Goal: Use online tool/utility

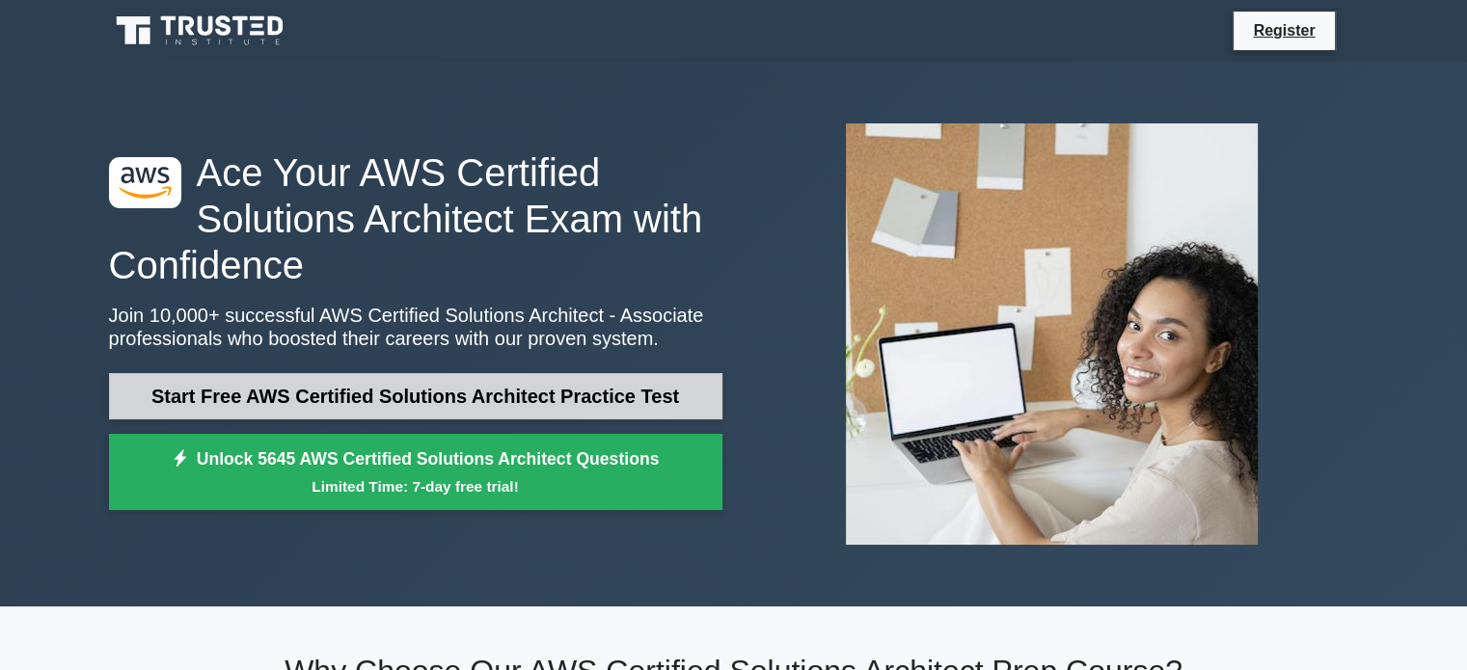
click at [600, 396] on link "Start Free AWS Certified Solutions Architect Practice Test" at bounding box center [415, 396] width 613 height 46
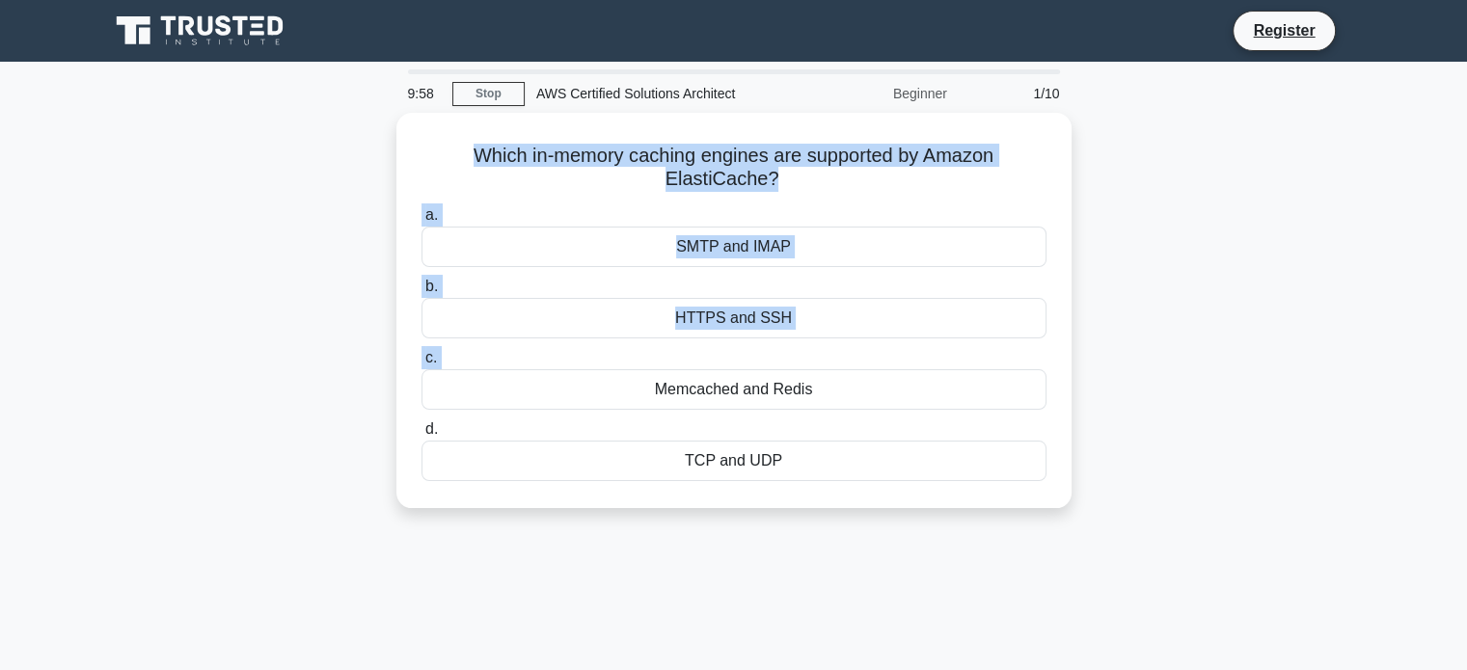
drag, startPoint x: 0, startPoint y: 0, endPoint x: 251, endPoint y: 110, distance: 273.8
click at [251, 110] on div "9:58 Stop AWS Certified Solutions Architect Beginner 1/10 Which in-memory cachi…" at bounding box center [733, 551] width 1273 height 965
